Goal: Transaction & Acquisition: Purchase product/service

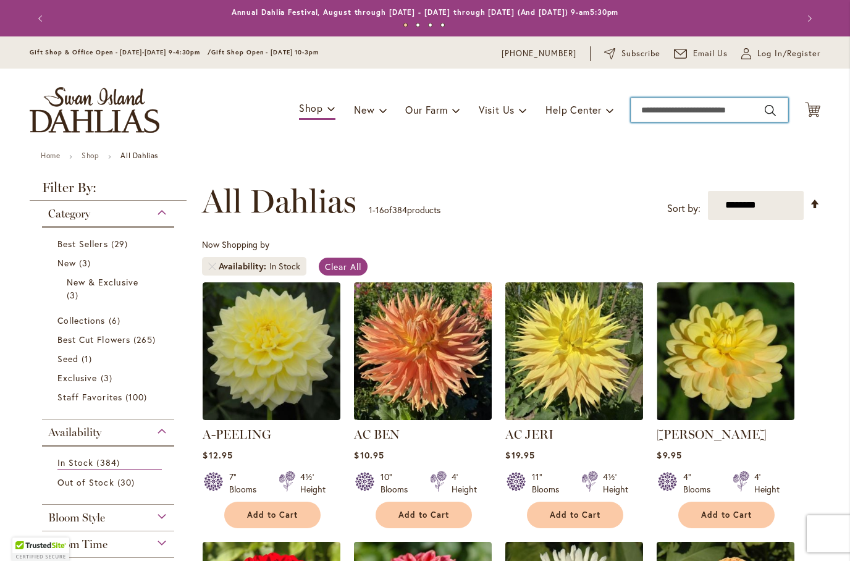
click at [730, 115] on input "Search" at bounding box center [710, 110] width 158 height 25
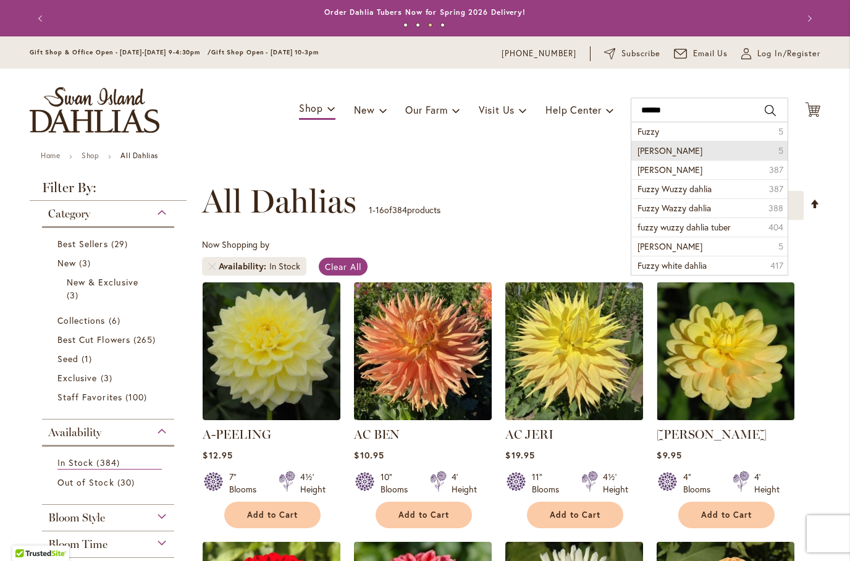
click at [727, 149] on li "Fuzzy wuzzy 5" at bounding box center [709, 150] width 156 height 19
type input "**********"
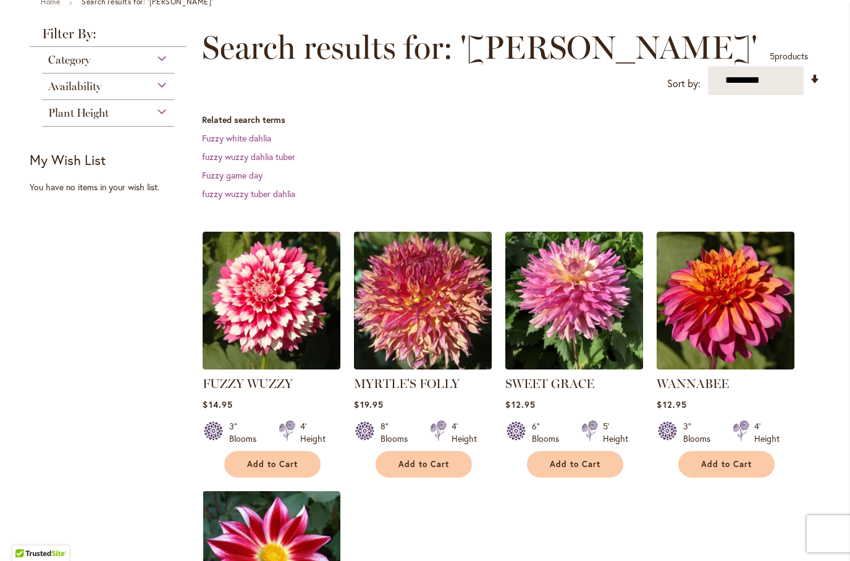
scroll to position [158, 0]
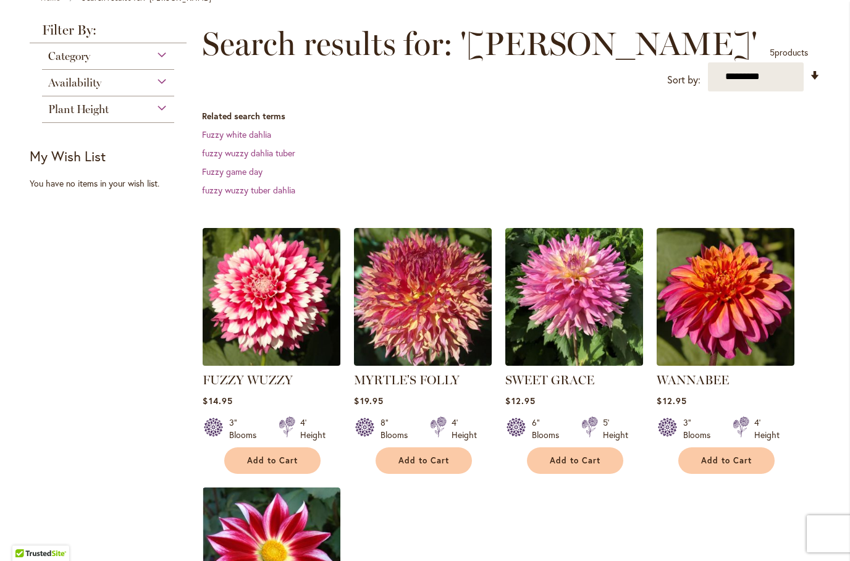
click at [260, 305] on img at bounding box center [272, 296] width 145 height 145
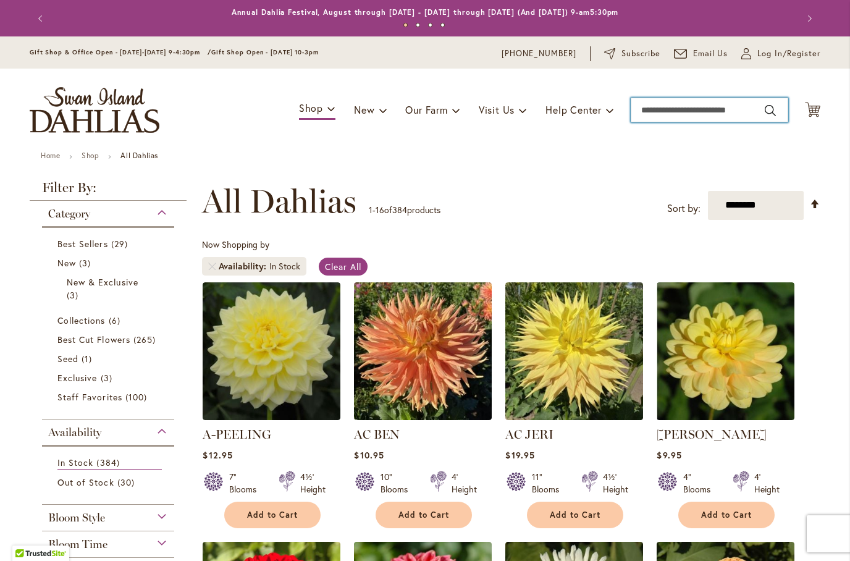
click at [701, 109] on input "Search" at bounding box center [710, 110] width 158 height 25
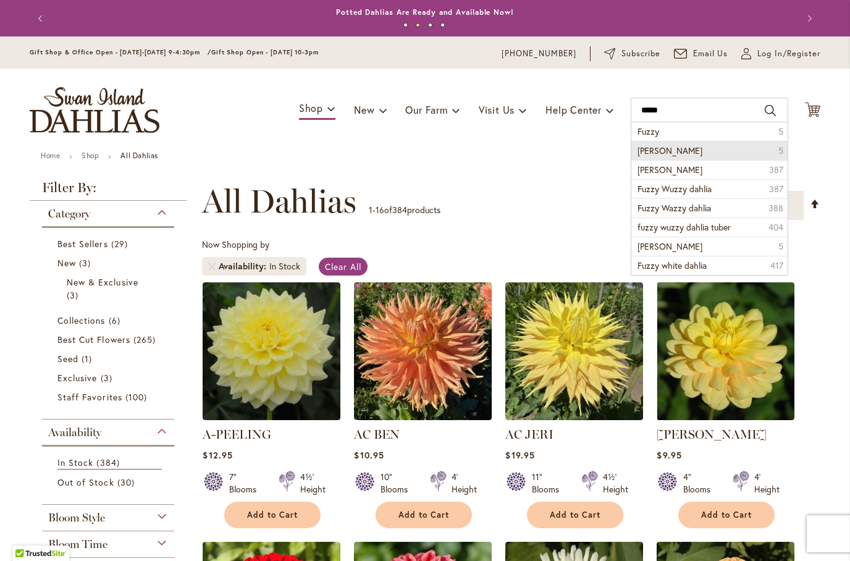
click at [728, 153] on li "Fuzzy wuzzy 5" at bounding box center [709, 150] width 156 height 19
type input "**********"
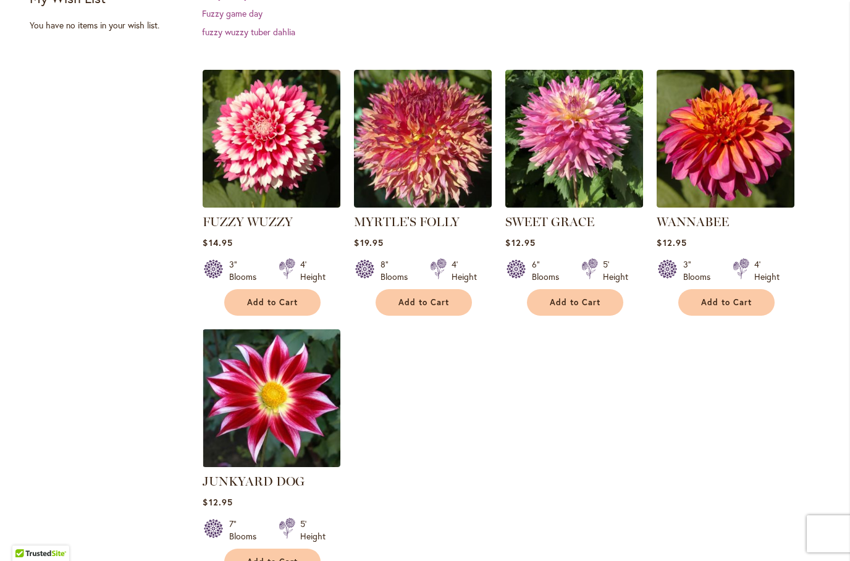
scroll to position [347, 0]
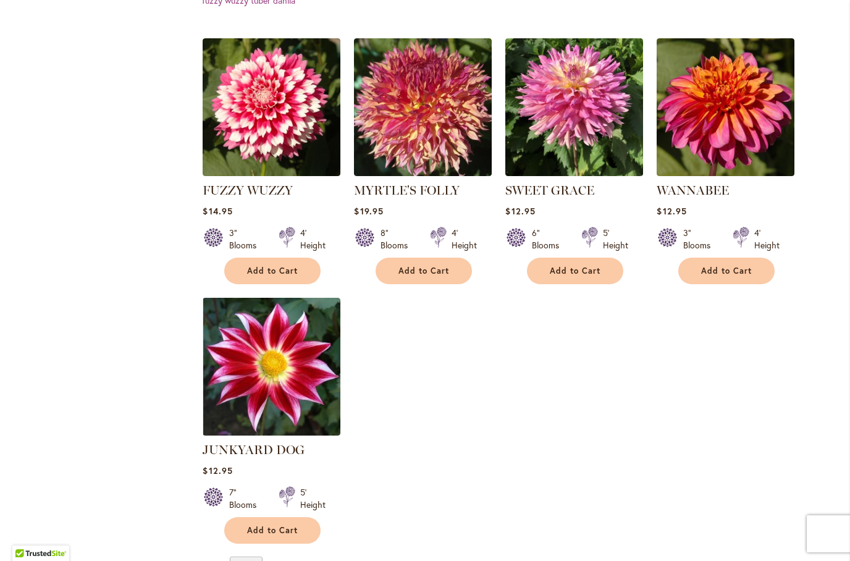
click at [269, 277] on button "Add to Cart" at bounding box center [272, 271] width 96 height 27
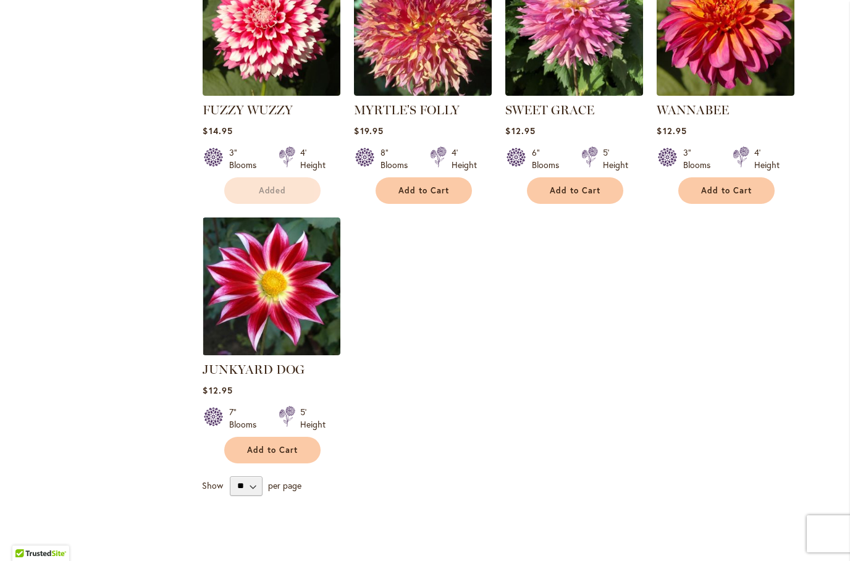
scroll to position [432, 0]
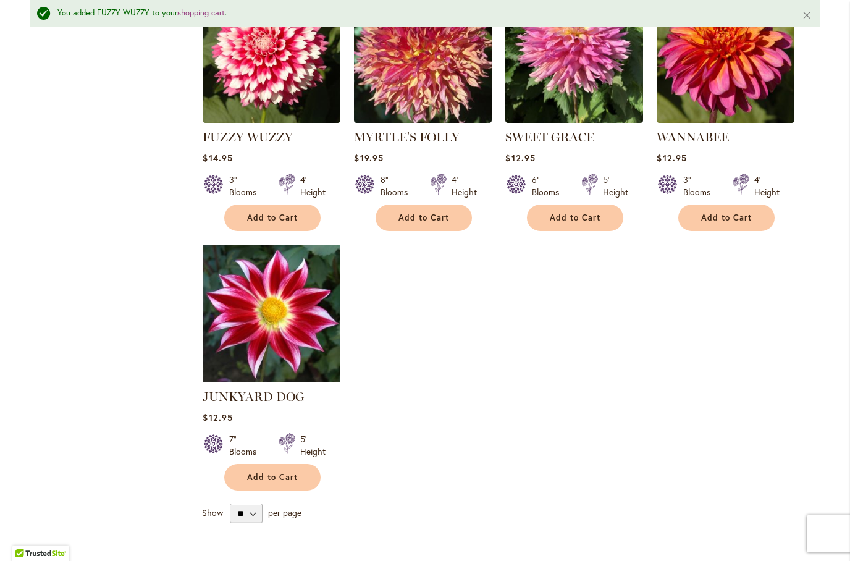
click at [301, 482] on button "Add to Cart" at bounding box center [272, 477] width 96 height 27
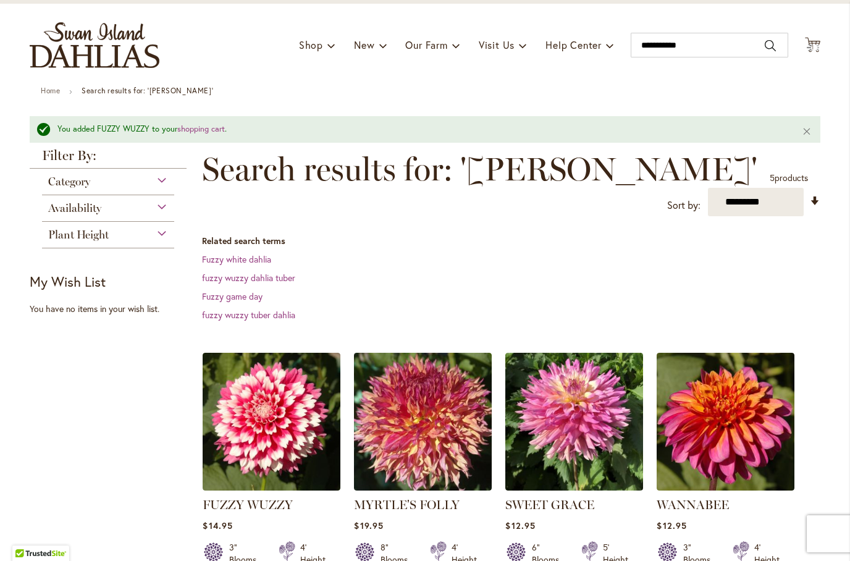
scroll to position [16, 0]
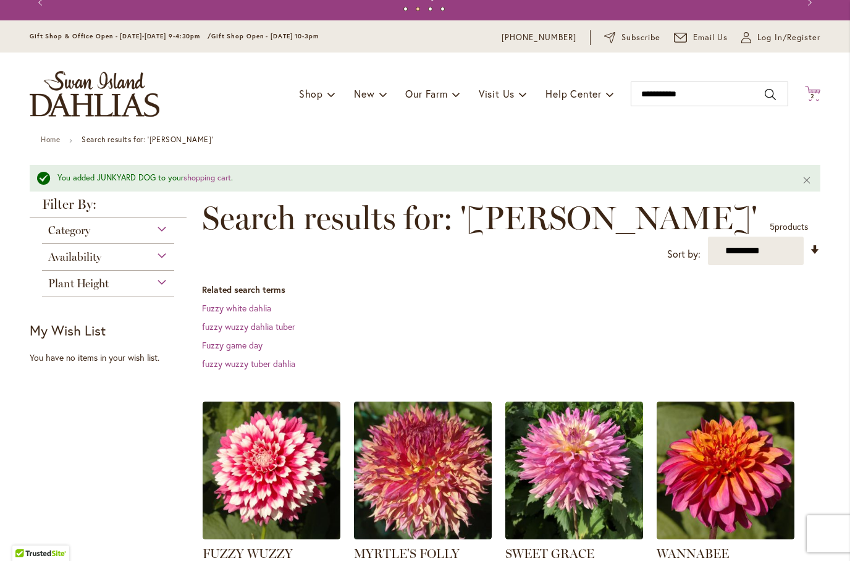
click at [818, 95] on span "2 2 items" at bounding box center [813, 96] width 12 height 6
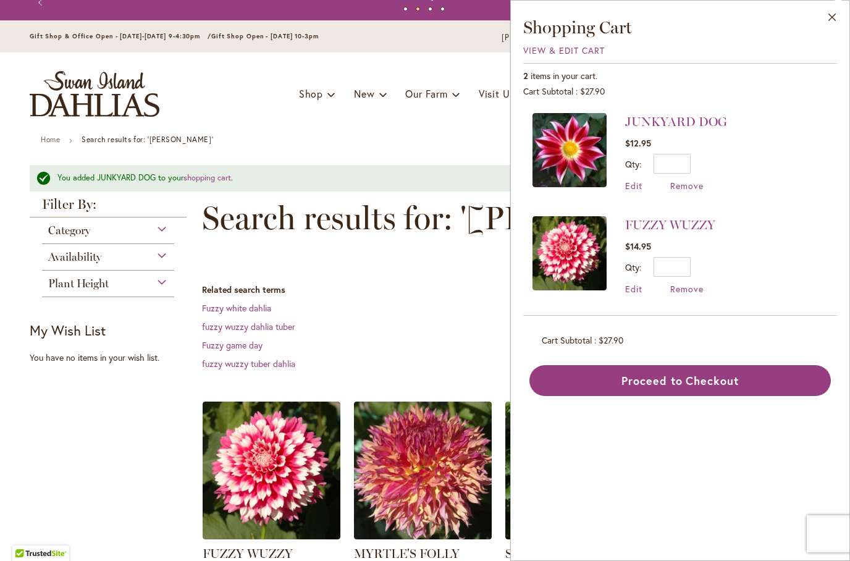
click at [664, 382] on button "Proceed to Checkout" at bounding box center [679, 380] width 301 height 31
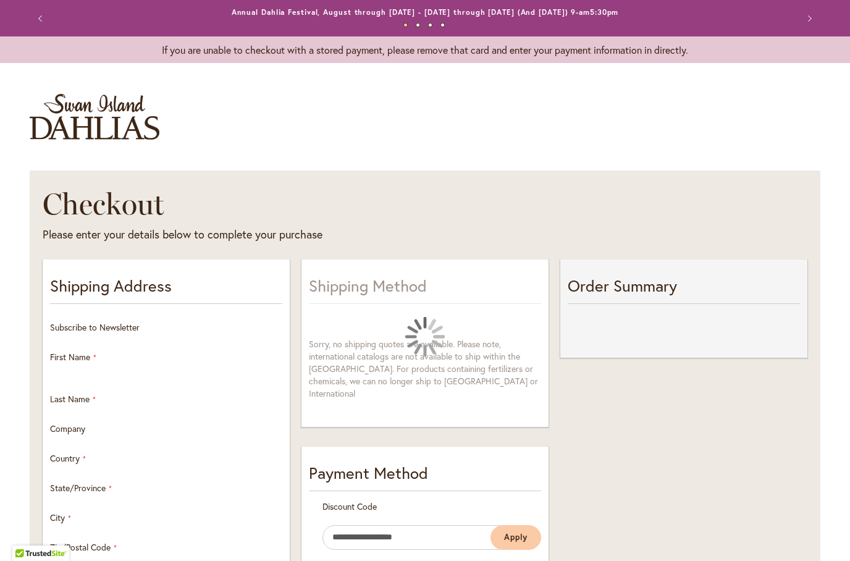
select select "**"
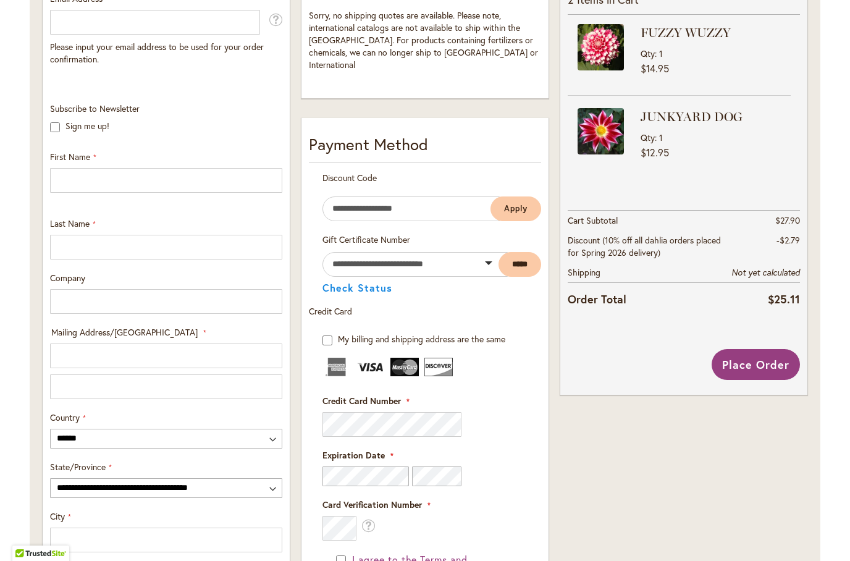
scroll to position [221, 0]
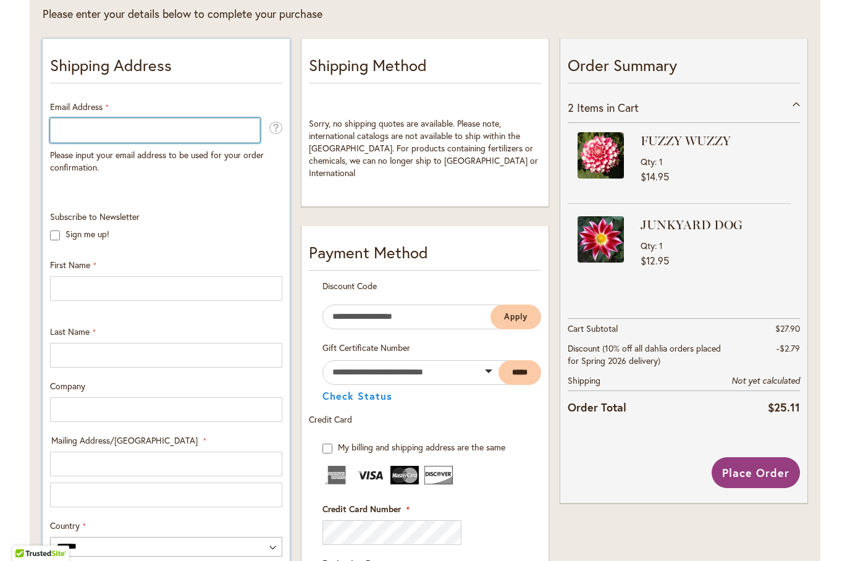
click at [168, 130] on input "Email Address" at bounding box center [155, 130] width 210 height 25
